Goal: Task Accomplishment & Management: Manage account settings

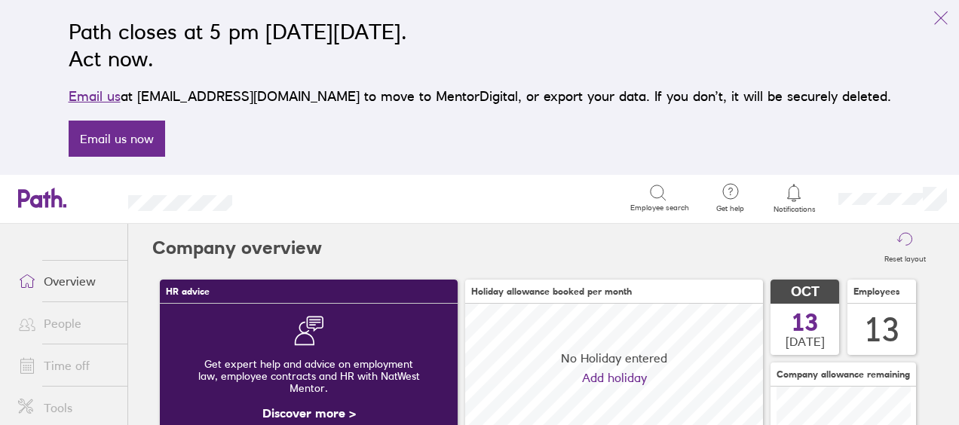
scroll to position [134, 297]
click at [63, 352] on link "Time off" at bounding box center [66, 366] width 121 height 30
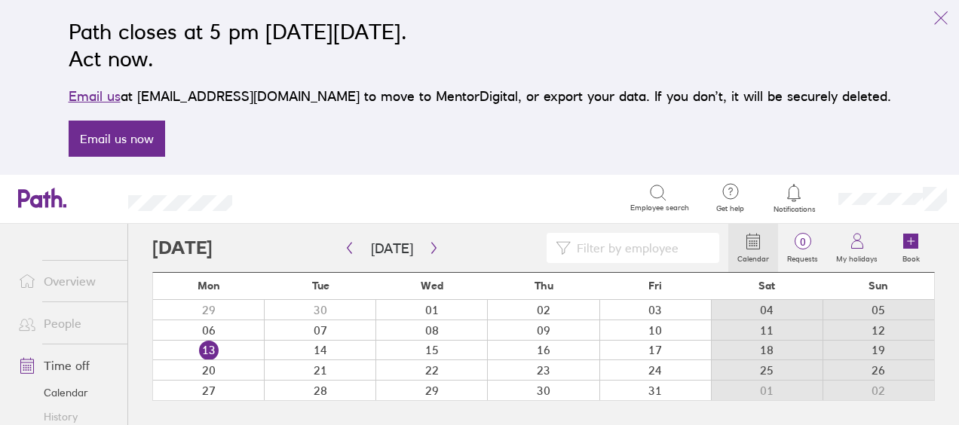
click at [62, 334] on link "People" at bounding box center [66, 323] width 121 height 30
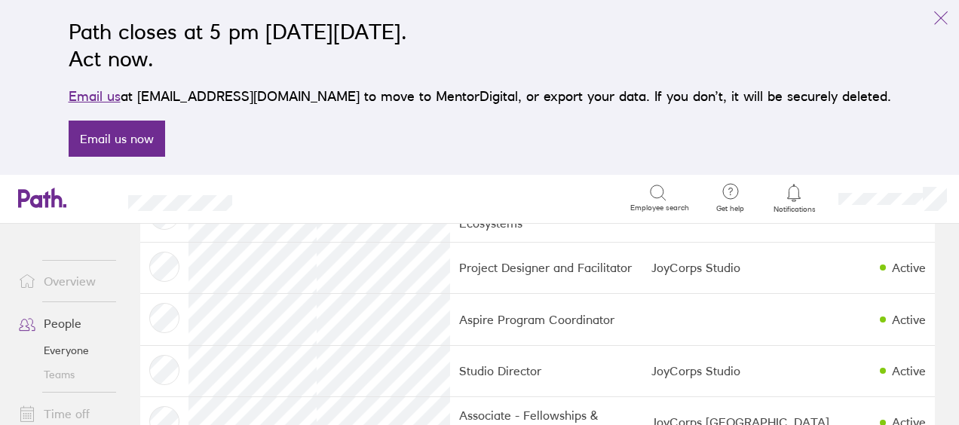
scroll to position [576, 0]
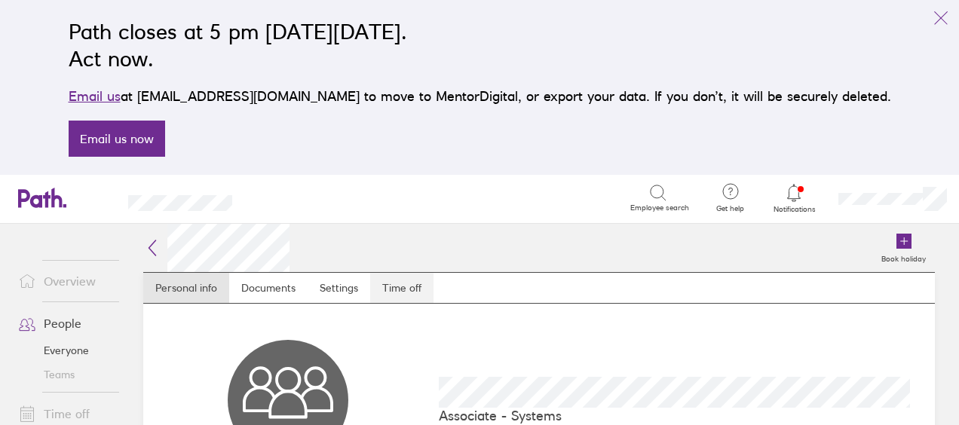
click at [389, 287] on link "Time off" at bounding box center [401, 288] width 63 height 30
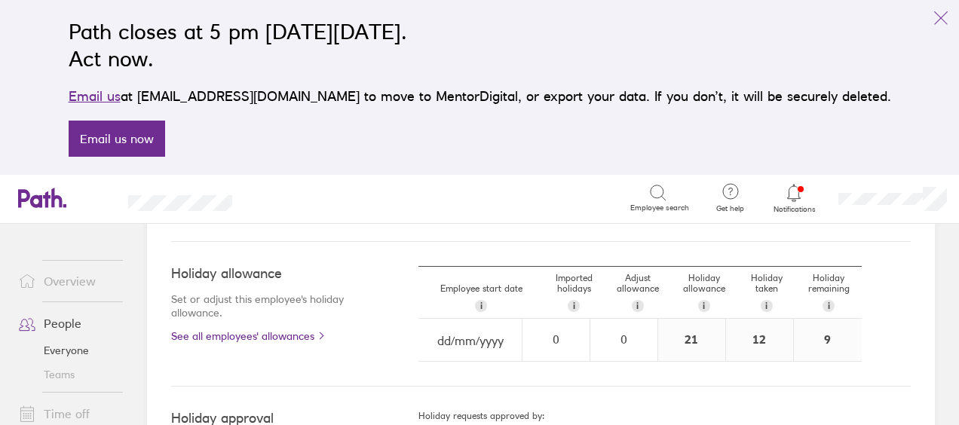
scroll to position [437, 0]
drag, startPoint x: 206, startPoint y: 342, endPoint x: 220, endPoint y: 333, distance: 16.9
click at [220, 333] on div "Holiday allowance Set or adjust this employee's holiday allowance. See all empl…" at bounding box center [541, 315] width 740 height 145
click at [220, 333] on link "See all employees' allowances" at bounding box center [265, 337] width 188 height 12
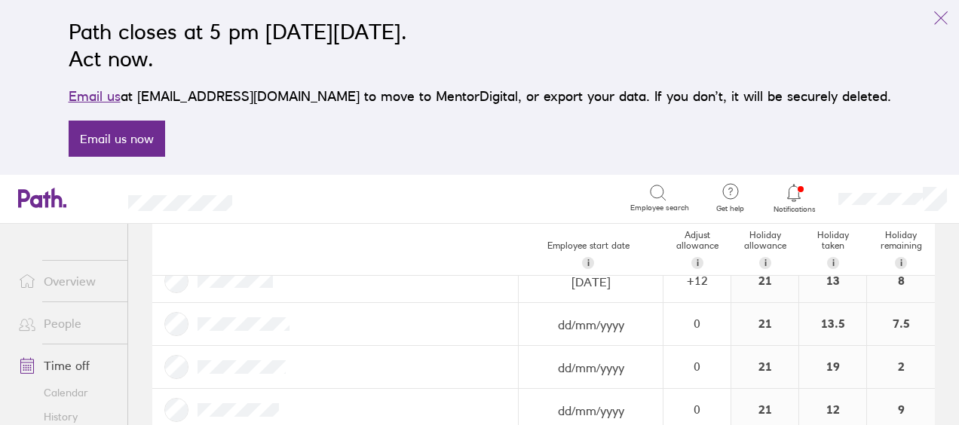
scroll to position [509, 0]
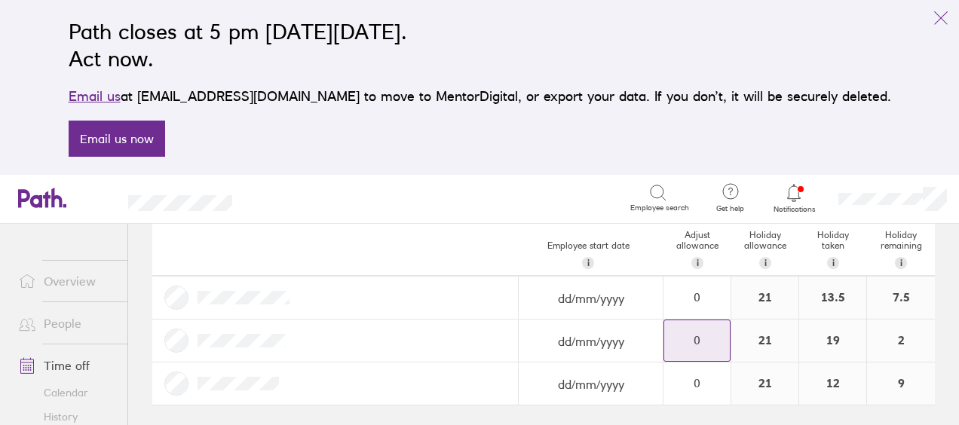
click at [697, 334] on div "0" at bounding box center [697, 340] width 66 height 14
click at [712, 328] on div "+" at bounding box center [718, 333] width 12 height 12
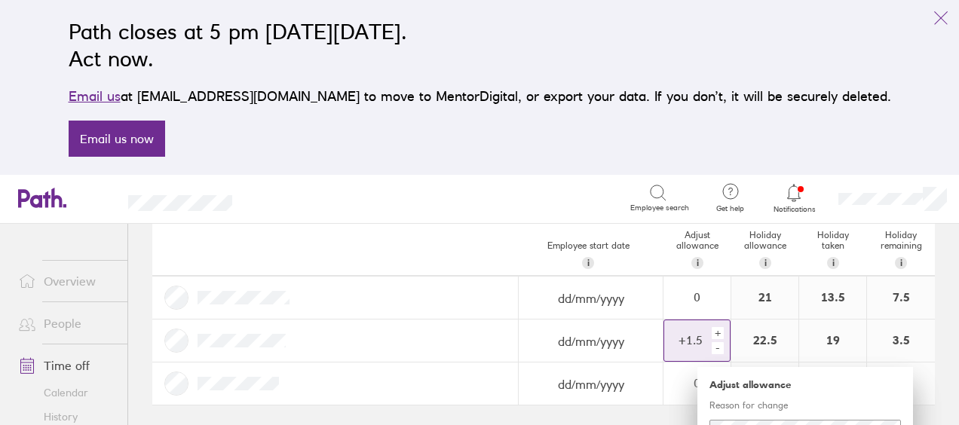
click at [712, 328] on div "+" at bounding box center [718, 333] width 12 height 12
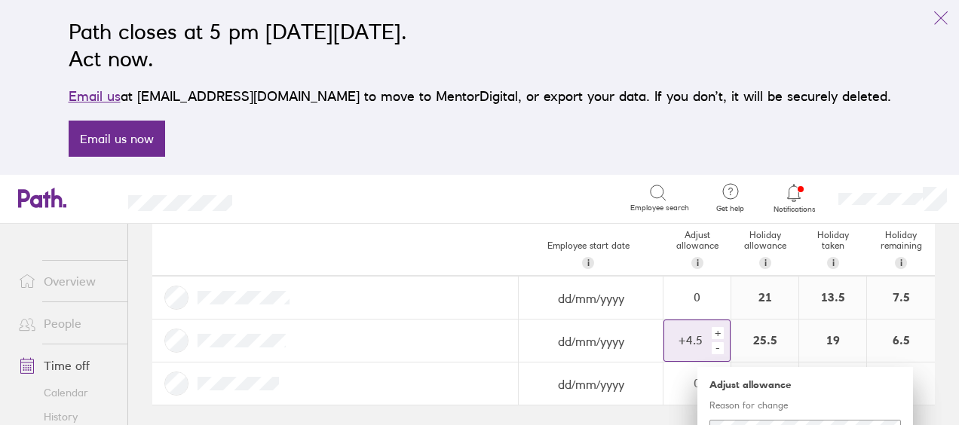
click at [712, 328] on div "+" at bounding box center [718, 333] width 12 height 12
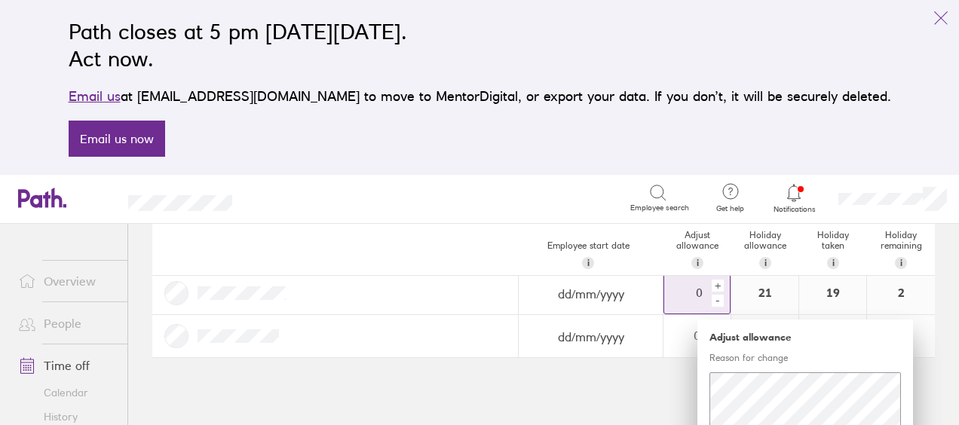
scroll to position [605, 0]
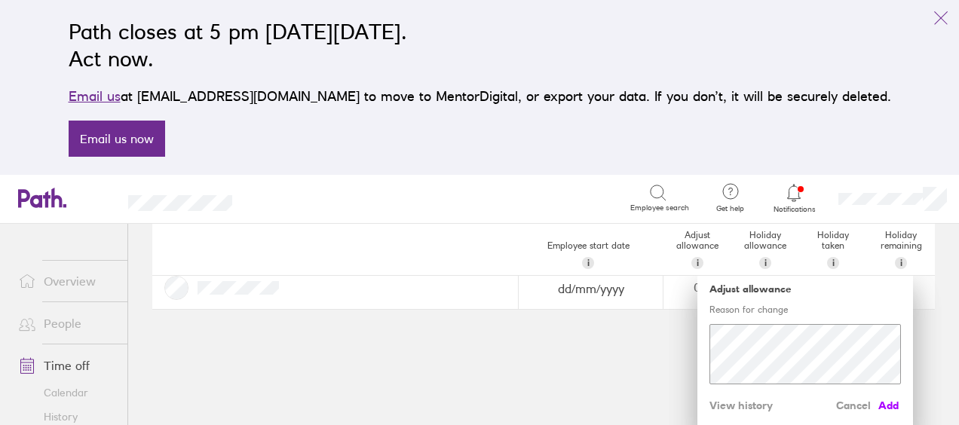
click at [882, 404] on span "Add" at bounding box center [889, 406] width 24 height 24
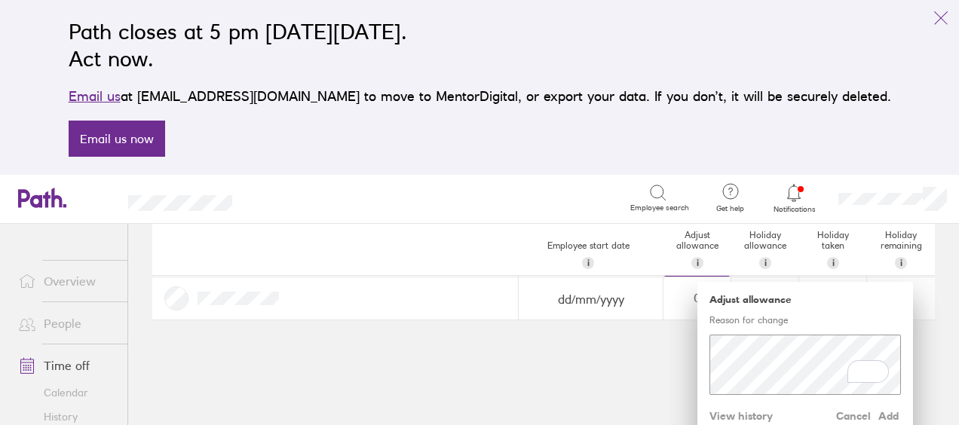
scroll to position [603, 0]
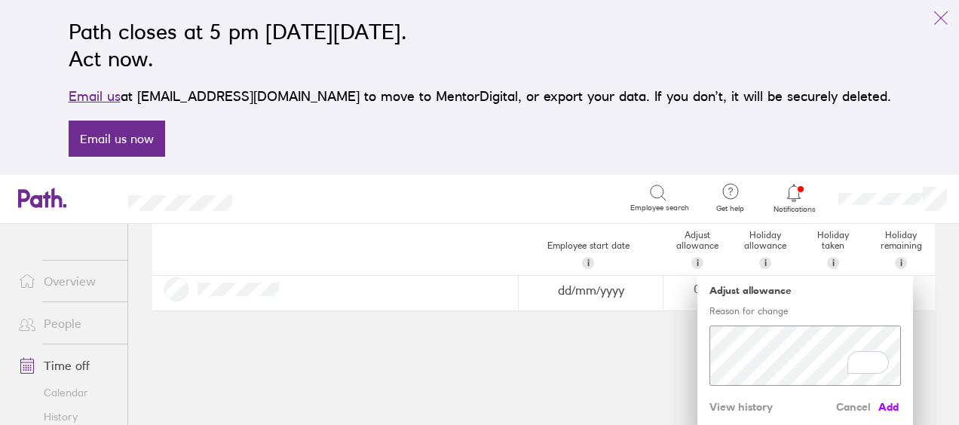
click at [880, 400] on span "Add" at bounding box center [889, 407] width 24 height 24
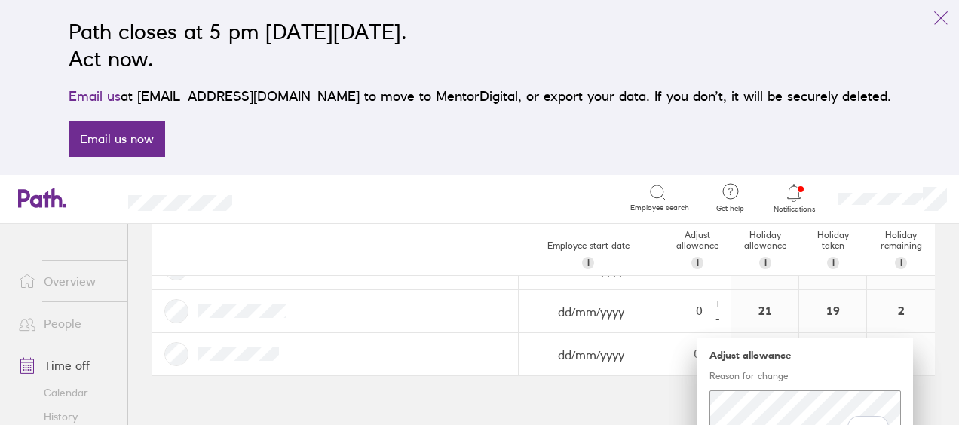
scroll to position [516, 0]
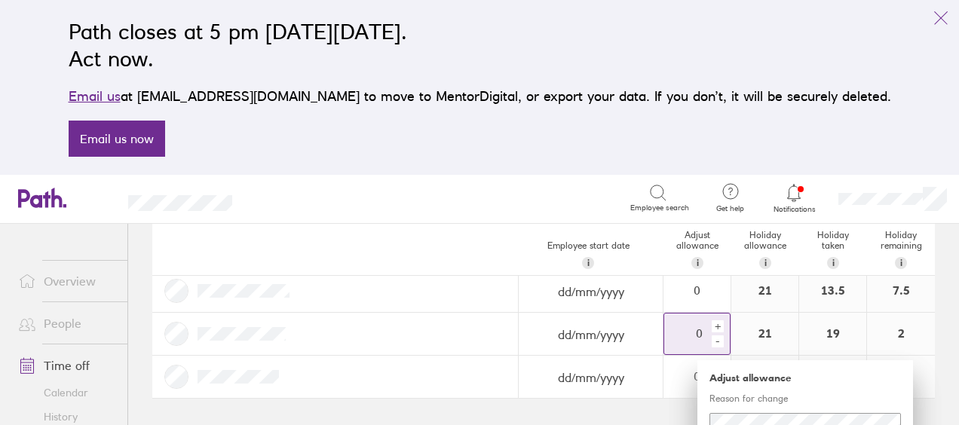
click at [712, 321] on div "+" at bounding box center [718, 326] width 12 height 12
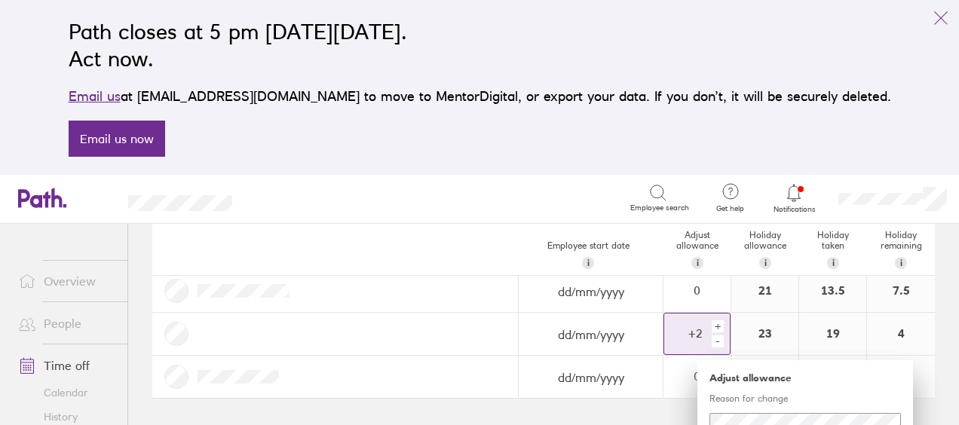
click at [712, 321] on div "+" at bounding box center [718, 326] width 12 height 12
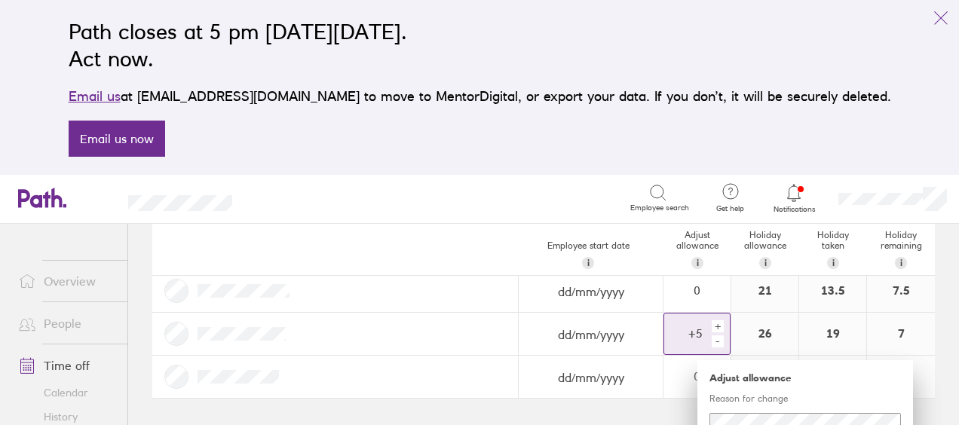
scroll to position [605, 0]
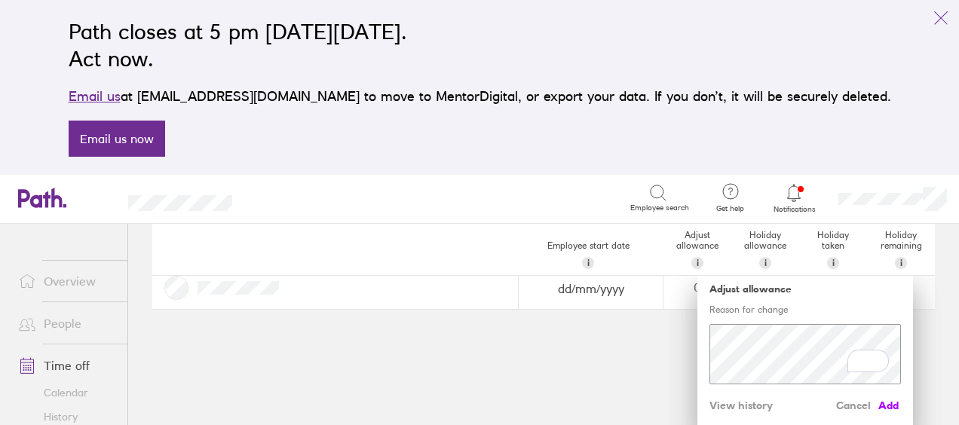
click at [881, 403] on span "Add" at bounding box center [889, 406] width 24 height 24
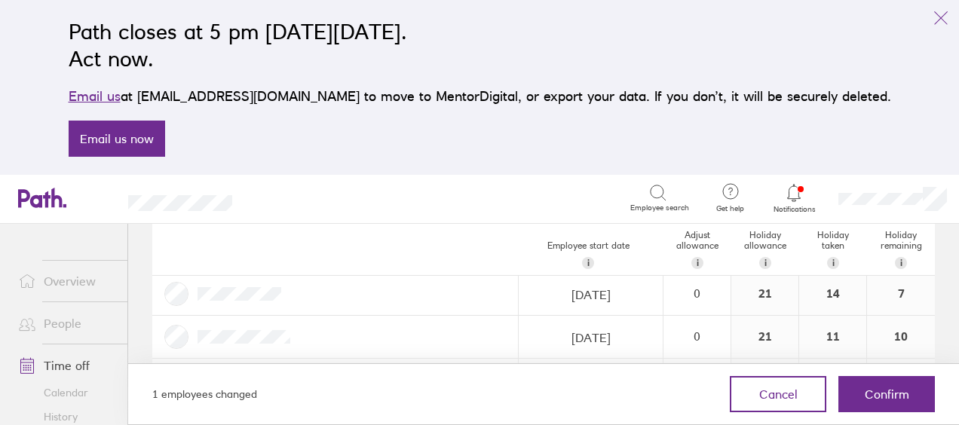
scroll to position [253, 0]
